Goal: Task Accomplishment & Management: Manage account settings

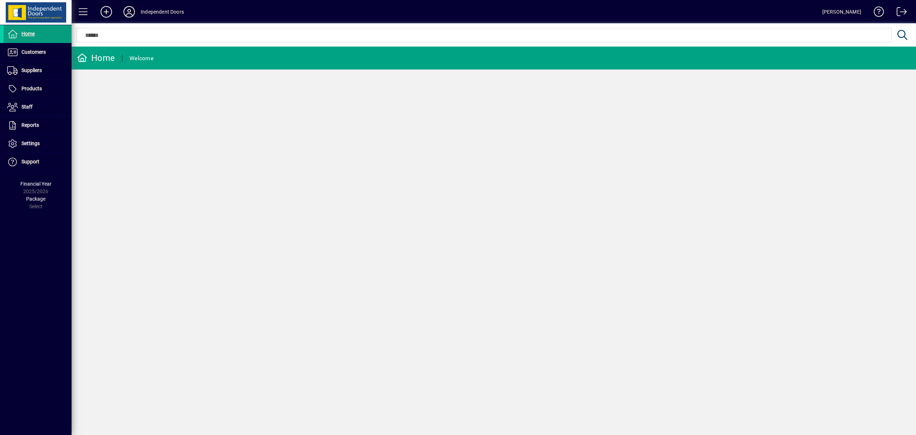
click at [133, 12] on icon at bounding box center [129, 11] width 14 height 11
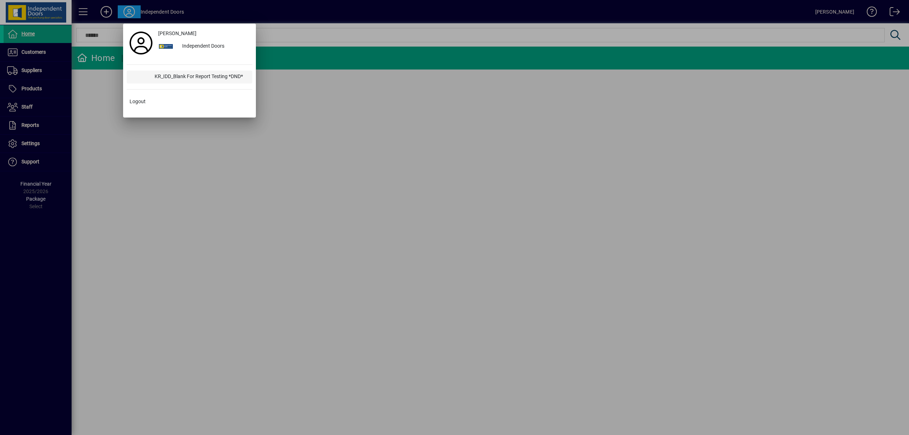
click at [174, 79] on div "KR_IDD_Blank For Report Testing *DND*" at bounding box center [200, 77] width 103 height 13
